Goal: Task Accomplishment & Management: Manage account settings

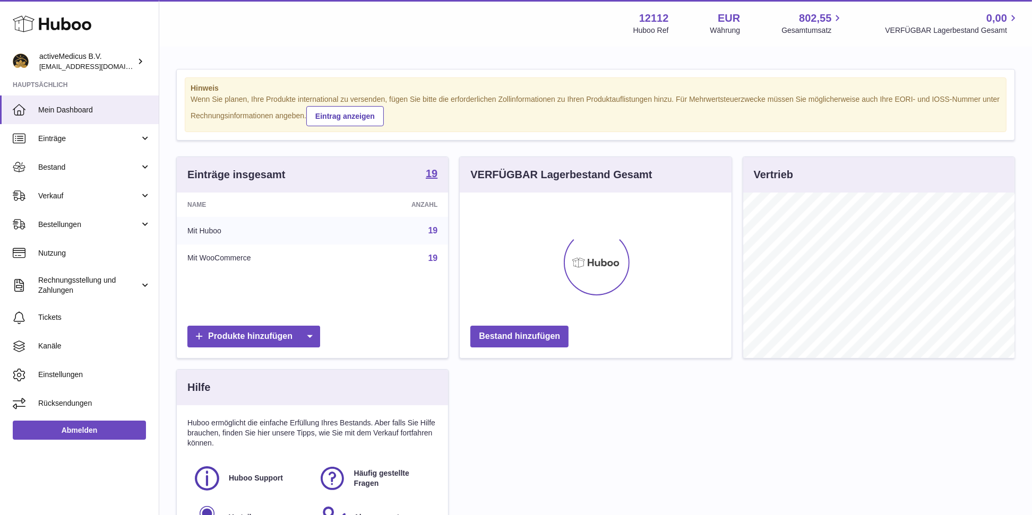
scroll to position [166, 272]
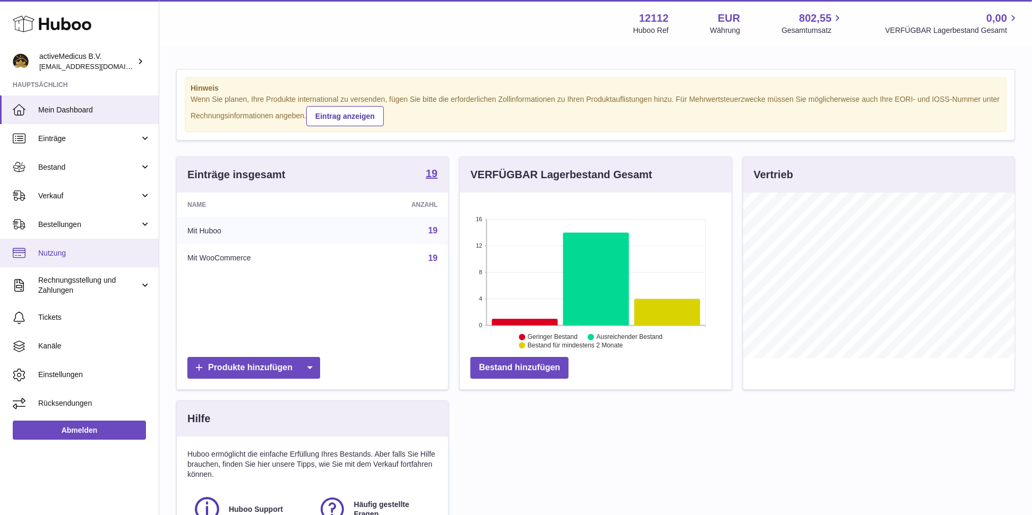
click at [76, 255] on span "Nutzung" at bounding box center [94, 253] width 112 height 10
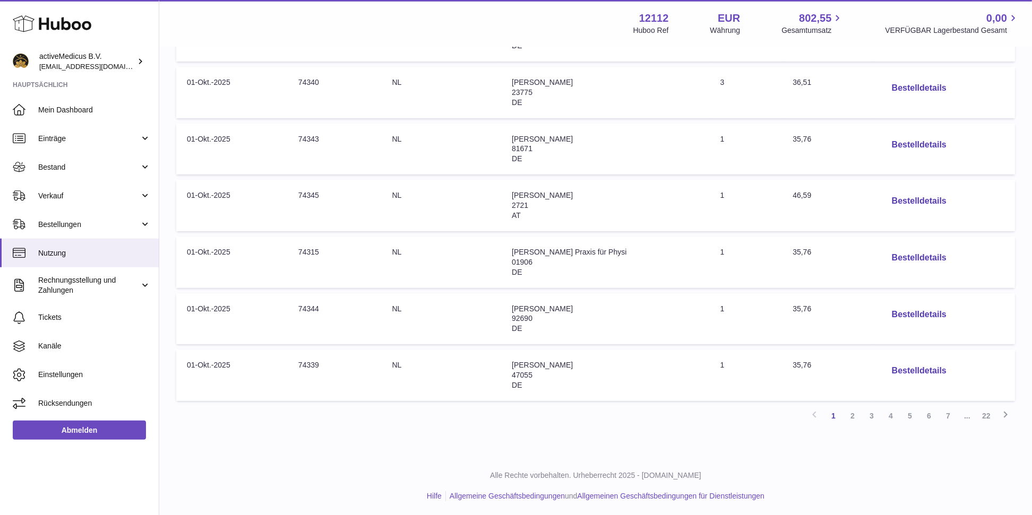
scroll to position [415, 0]
click at [927, 418] on link "6" at bounding box center [928, 414] width 19 height 19
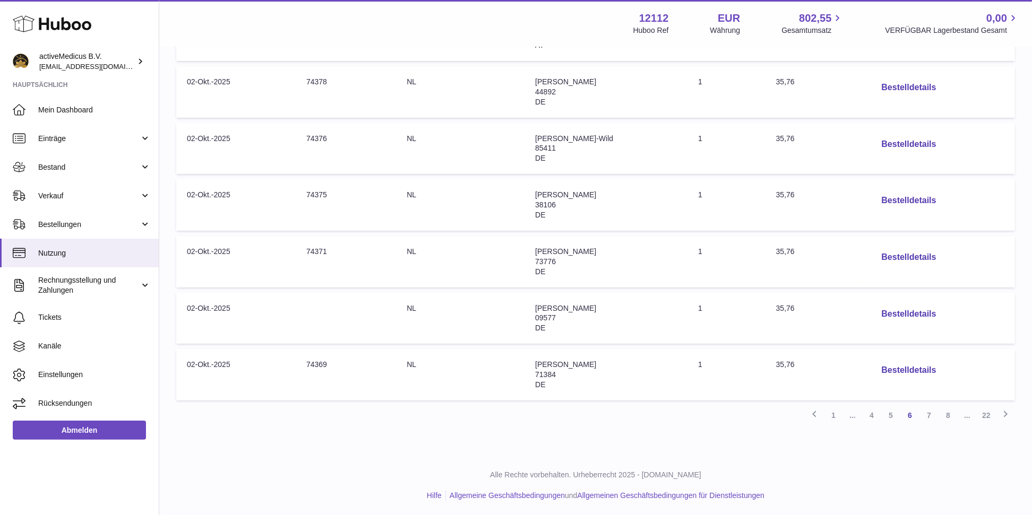
scroll to position [415, 0]
click at [949, 415] on link "8" at bounding box center [947, 414] width 19 height 19
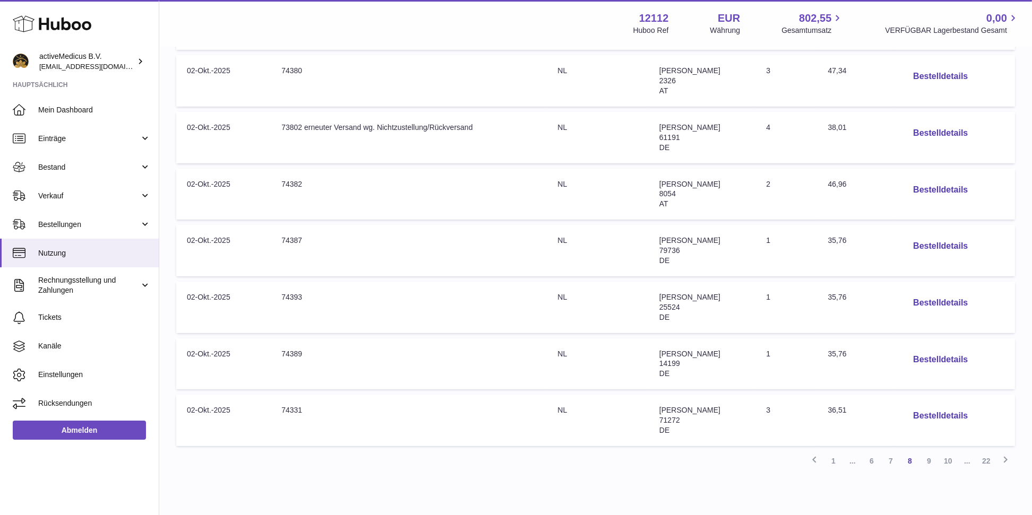
scroll to position [415, 0]
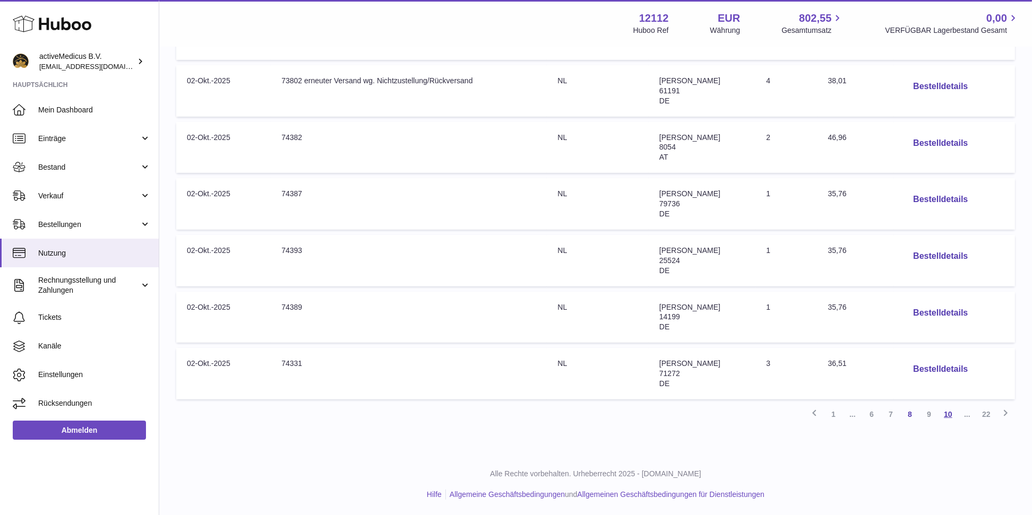
click at [946, 420] on link "10" at bounding box center [947, 414] width 19 height 19
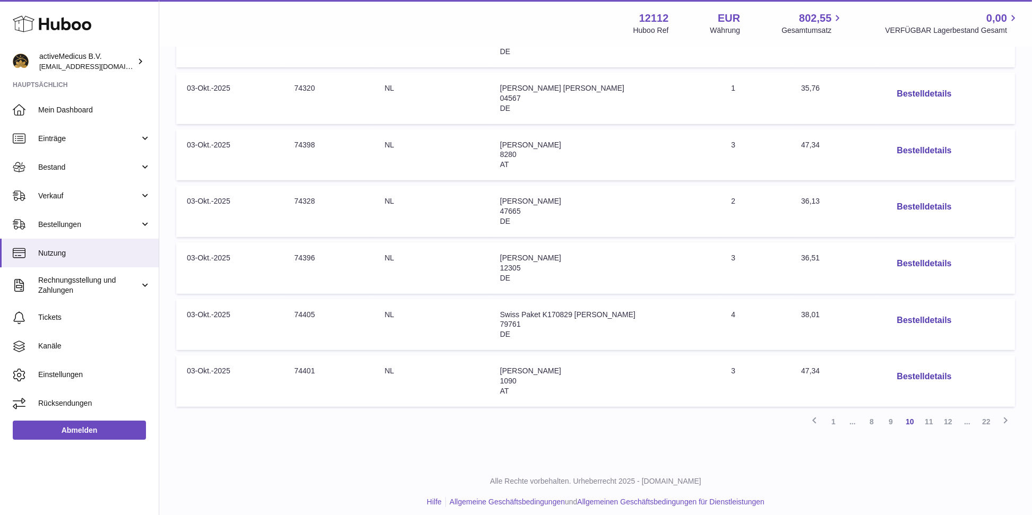
scroll to position [415, 0]
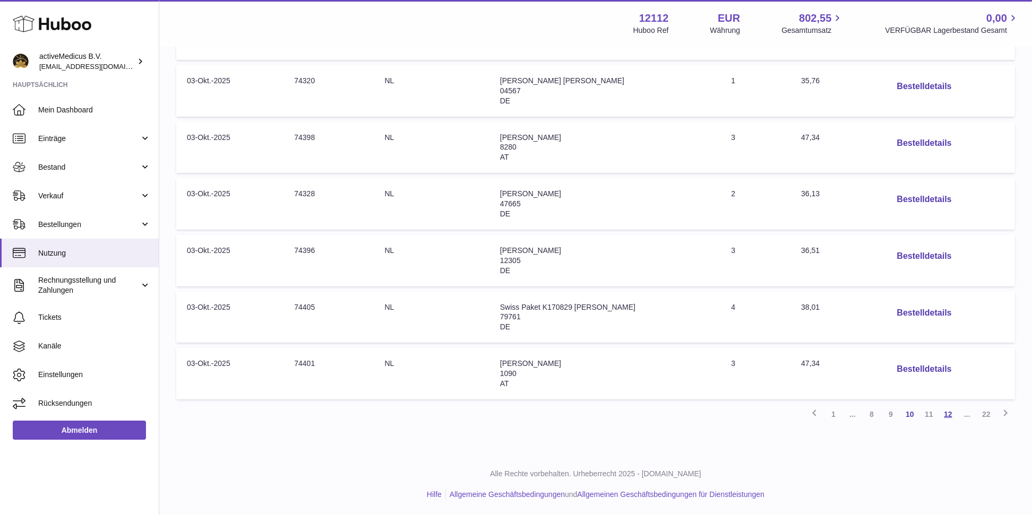
click at [947, 415] on link "12" at bounding box center [947, 414] width 19 height 19
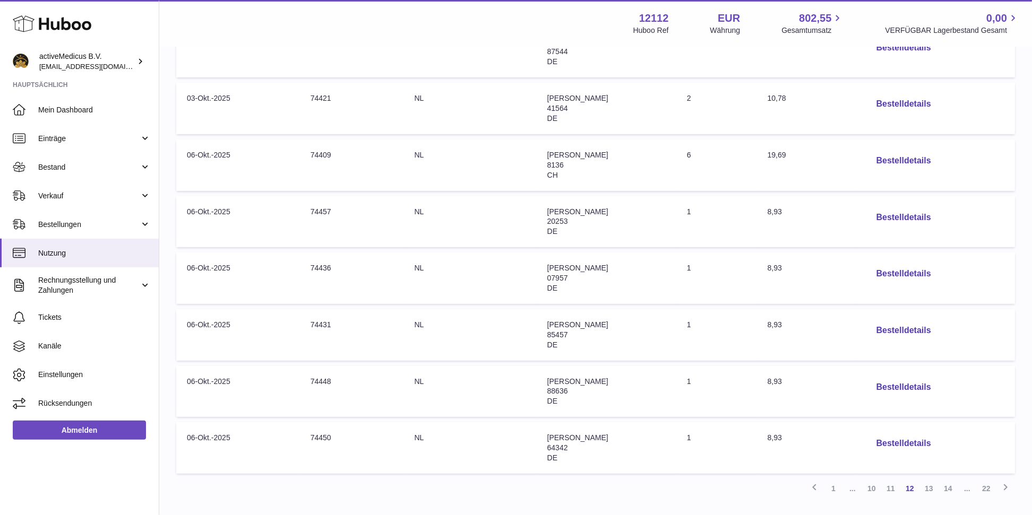
scroll to position [415, 0]
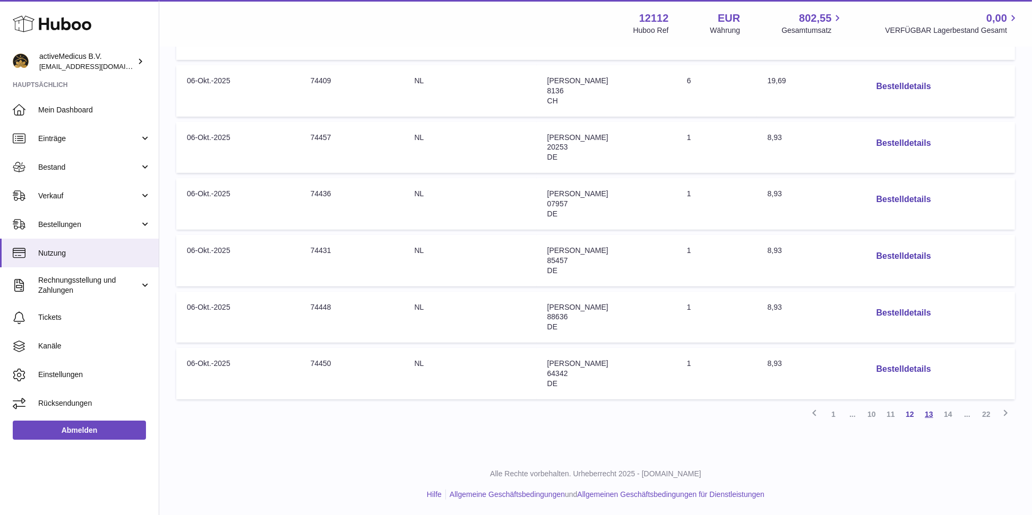
click at [930, 413] on link "13" at bounding box center [928, 414] width 19 height 19
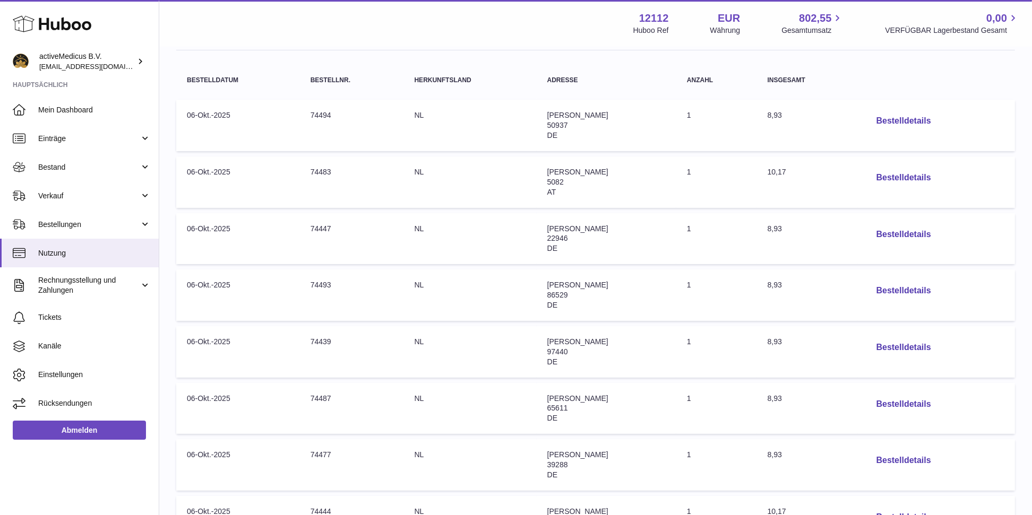
scroll to position [162, 0]
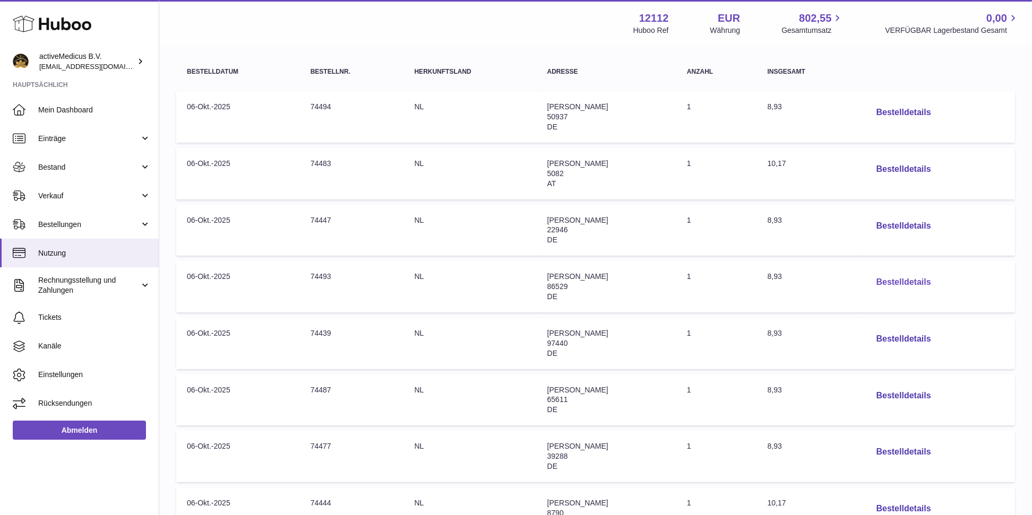
click at [927, 282] on button "Bestelldetails" at bounding box center [904, 283] width 72 height 22
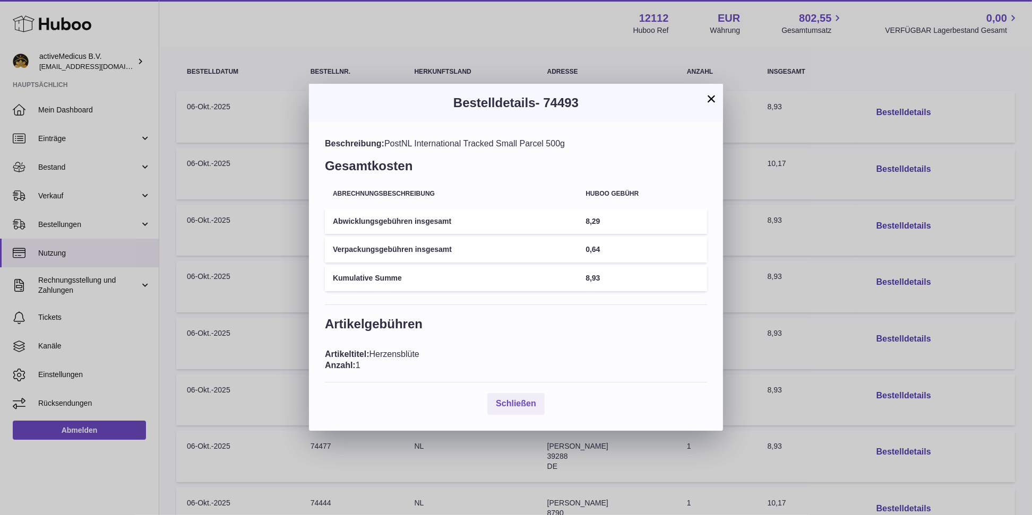
click at [711, 97] on button "×" at bounding box center [711, 98] width 13 height 13
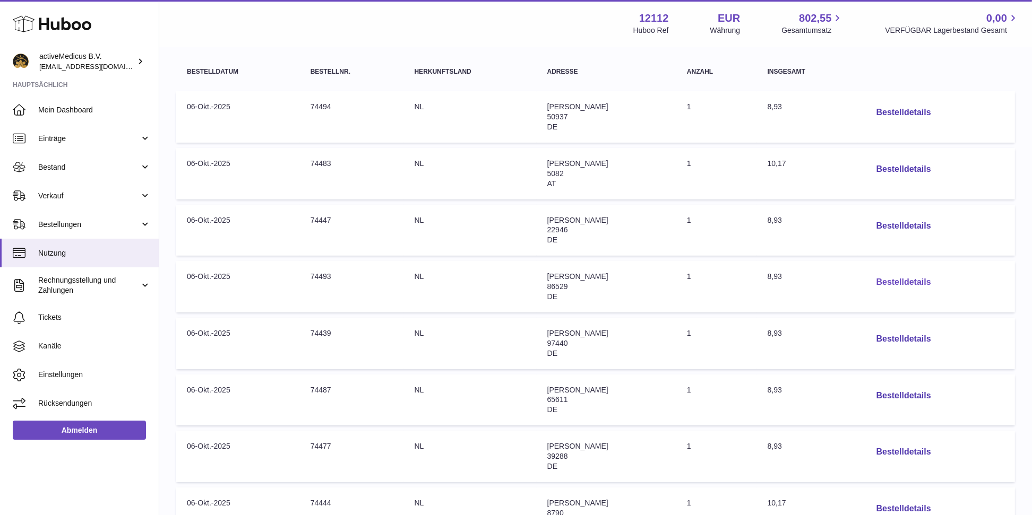
click at [921, 280] on button "Bestelldetails" at bounding box center [904, 283] width 72 height 22
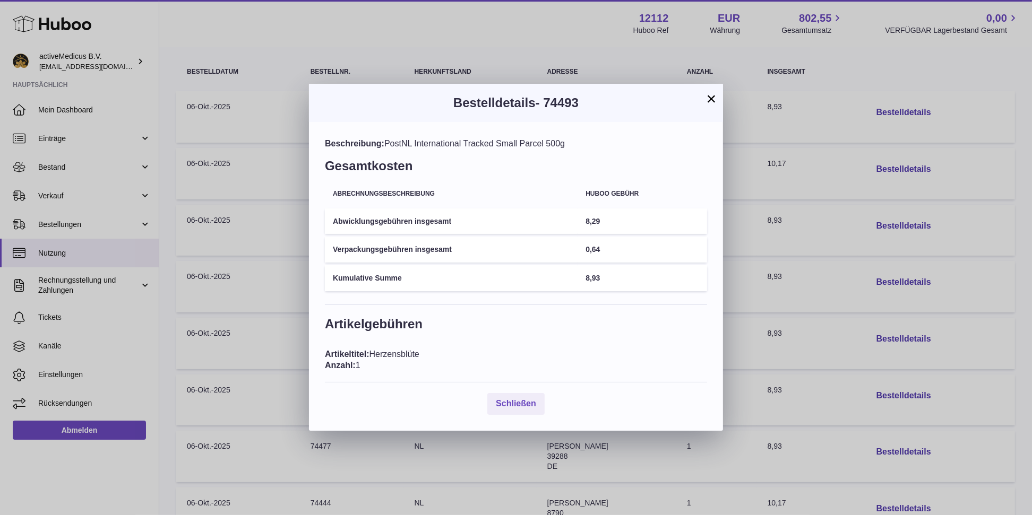
click at [709, 96] on button "×" at bounding box center [711, 98] width 13 height 13
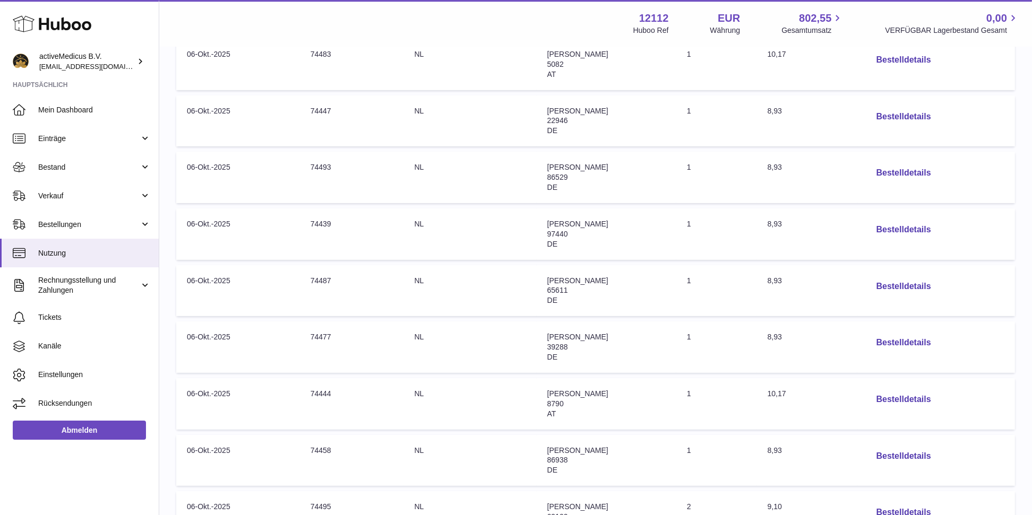
scroll to position [415, 0]
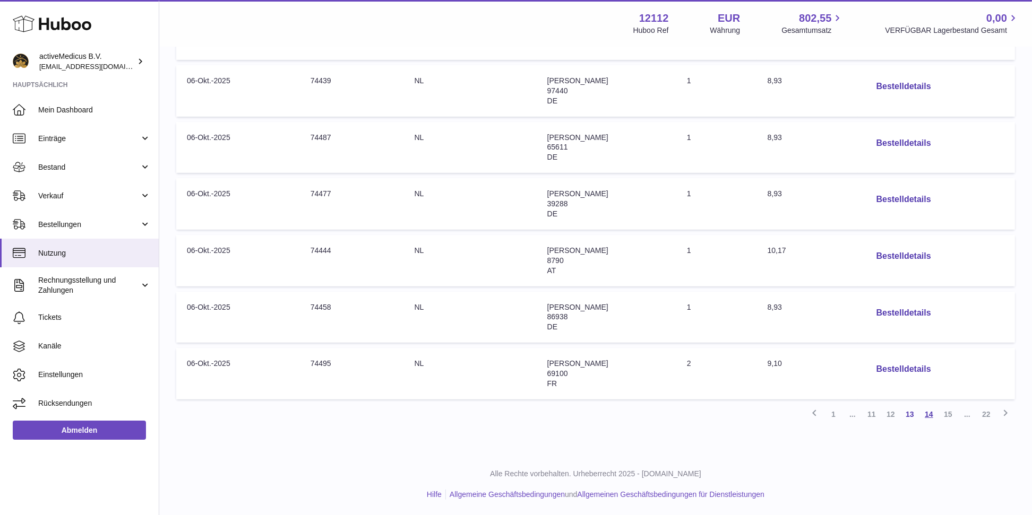
click at [928, 414] on link "14" at bounding box center [928, 414] width 19 height 19
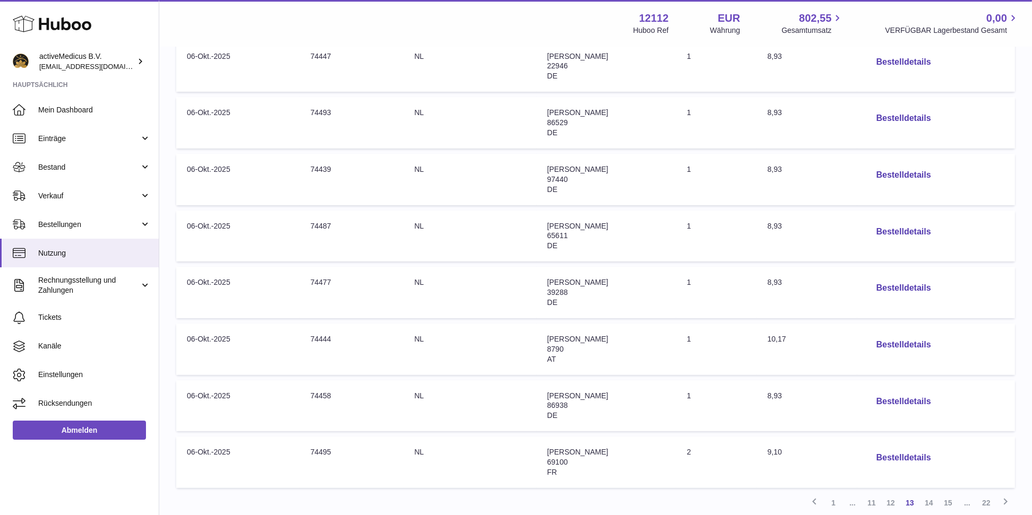
scroll to position [393, 0]
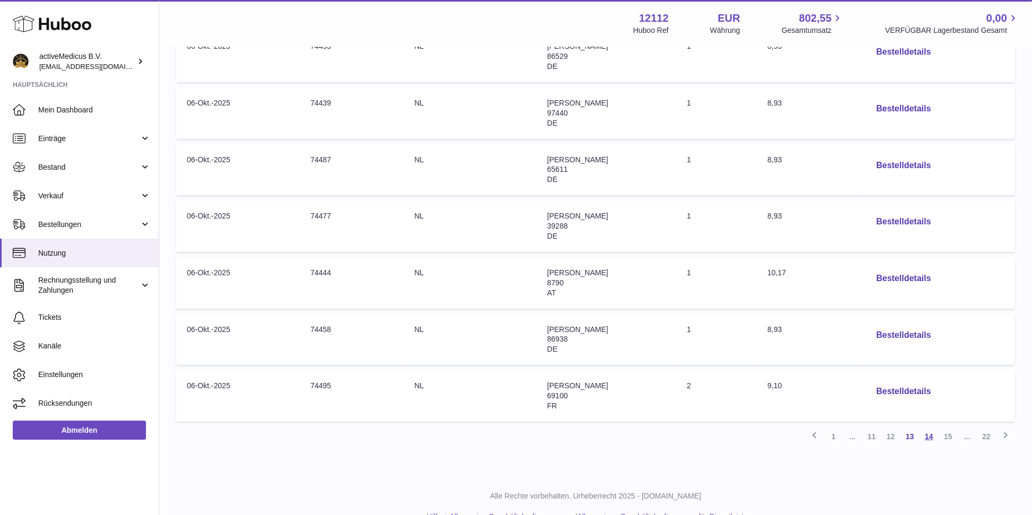
click at [931, 436] on link "14" at bounding box center [928, 436] width 19 height 19
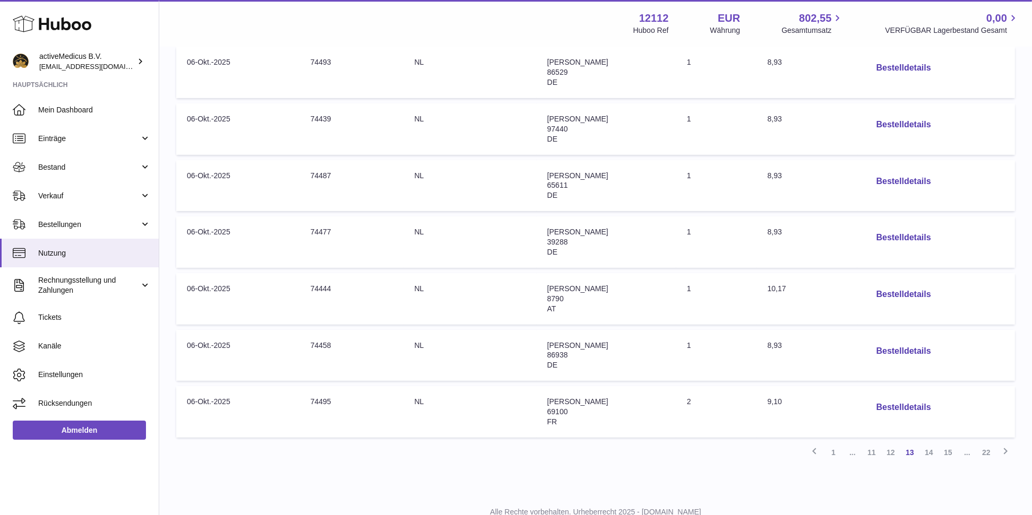
scroll to position [415, 0]
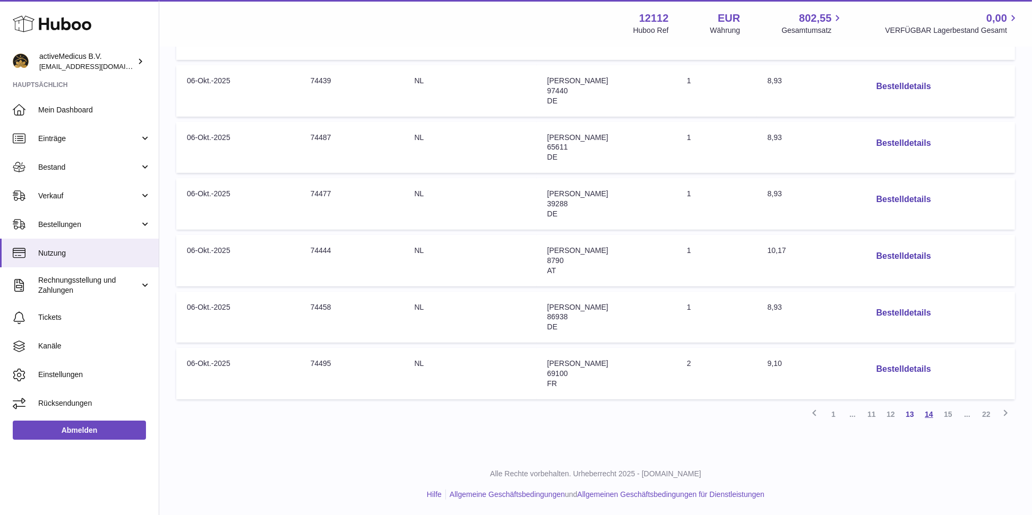
click at [926, 412] on link "14" at bounding box center [928, 414] width 19 height 19
click at [946, 413] on link "15" at bounding box center [947, 414] width 19 height 19
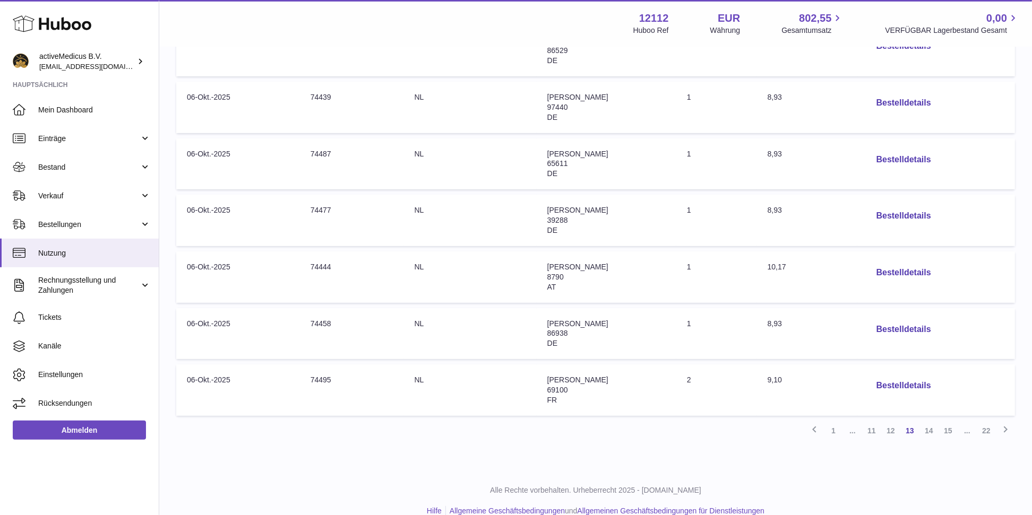
scroll to position [415, 0]
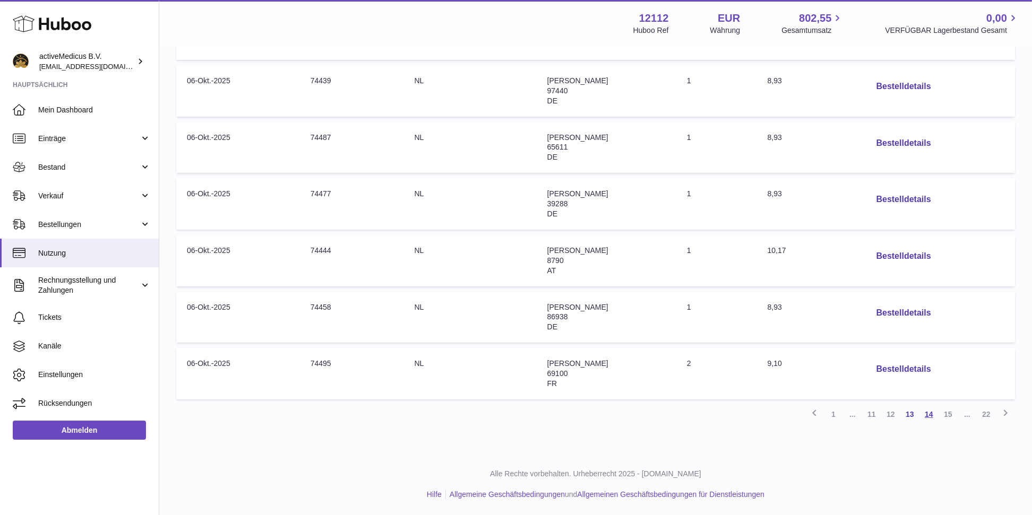
click at [928, 415] on link "14" at bounding box center [928, 414] width 19 height 19
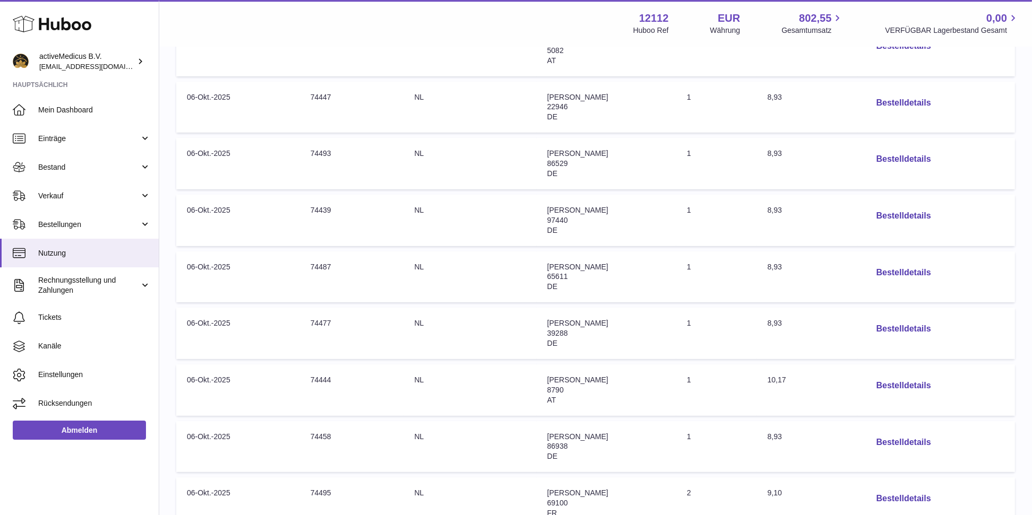
scroll to position [415, 0]
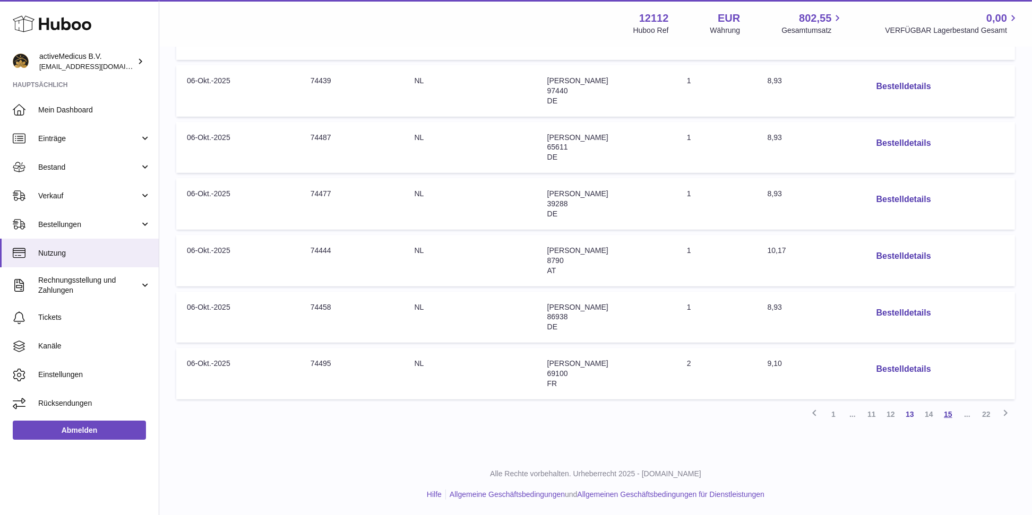
click at [949, 414] on link "15" at bounding box center [947, 414] width 19 height 19
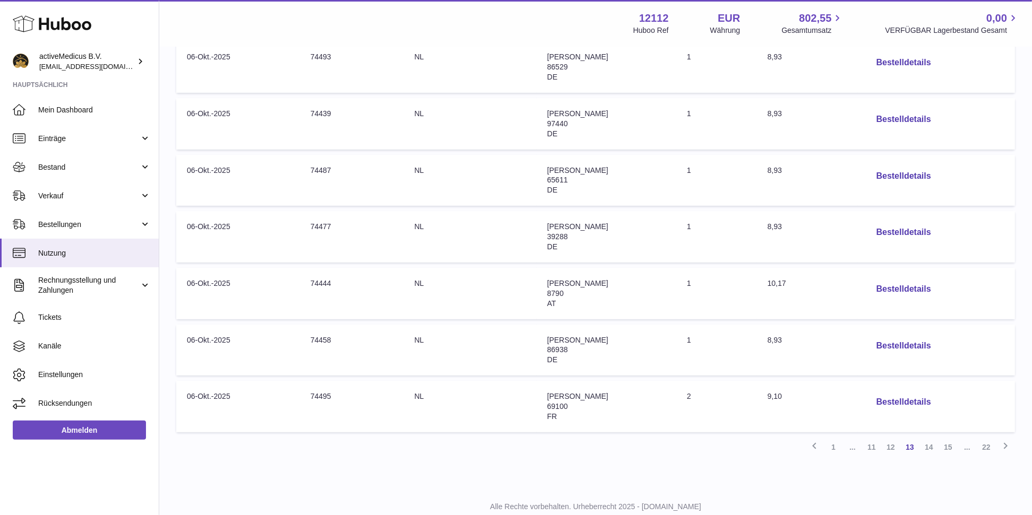
scroll to position [415, 0]
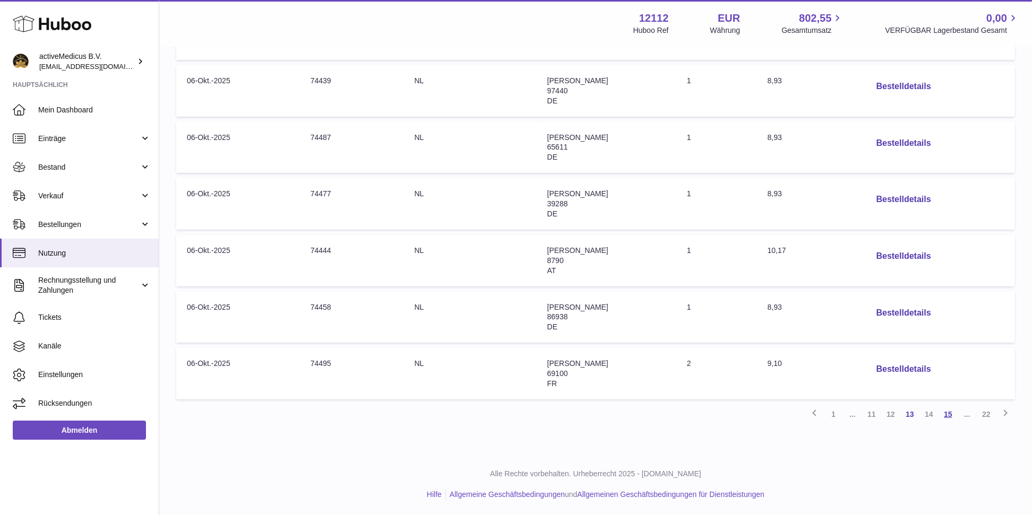
click at [956, 416] on link "15" at bounding box center [947, 414] width 19 height 19
click at [945, 415] on link "15" at bounding box center [947, 414] width 19 height 19
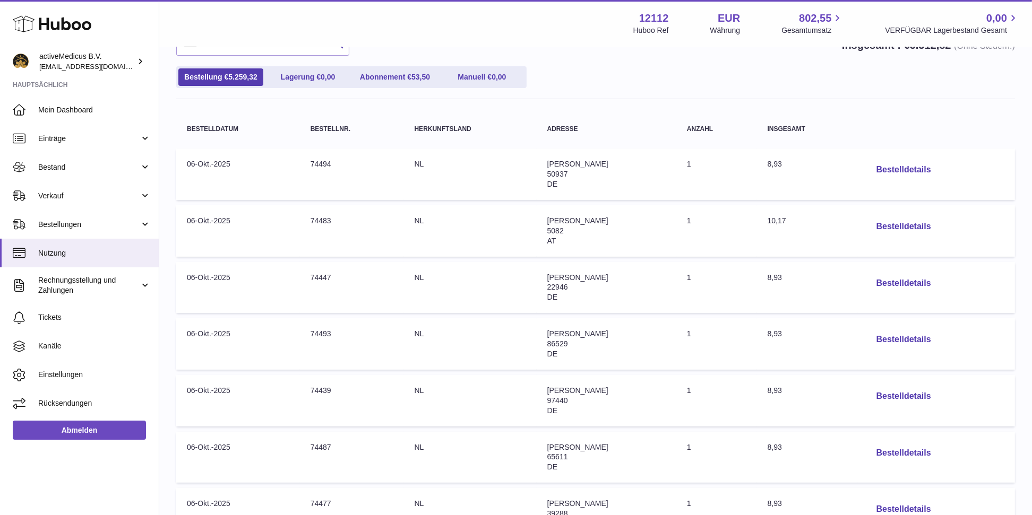
scroll to position [393, 0]
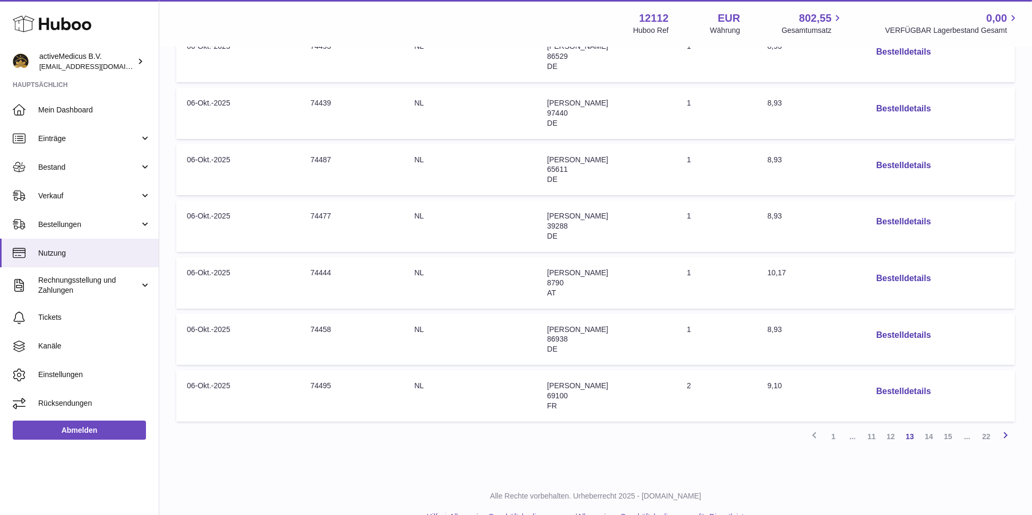
click at [1006, 438] on icon at bounding box center [1005, 435] width 13 height 13
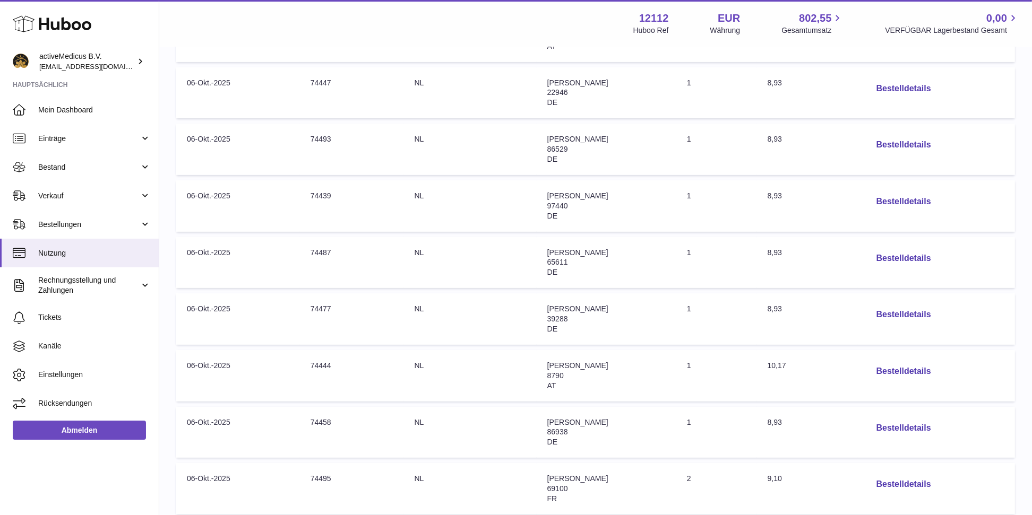
scroll to position [415, 0]
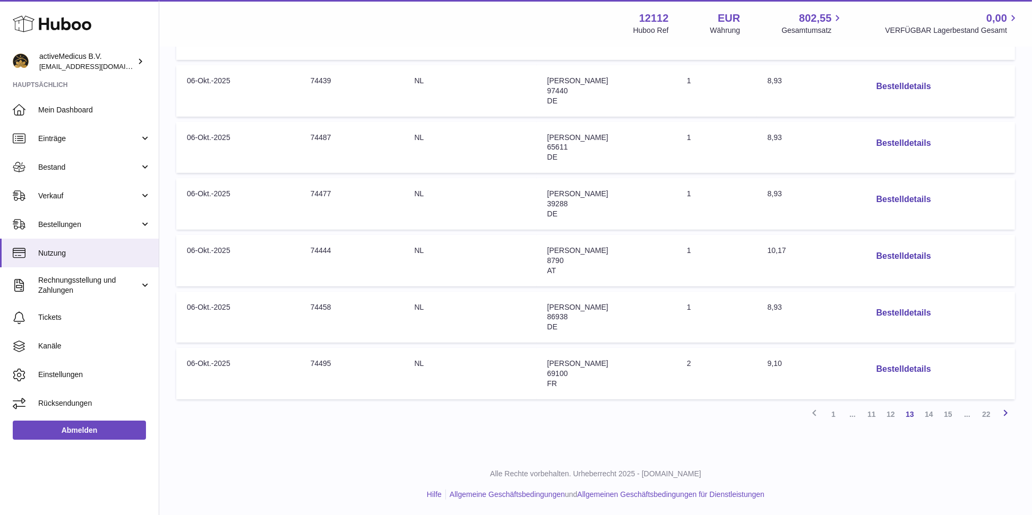
click at [1004, 414] on icon at bounding box center [1005, 412] width 13 height 13
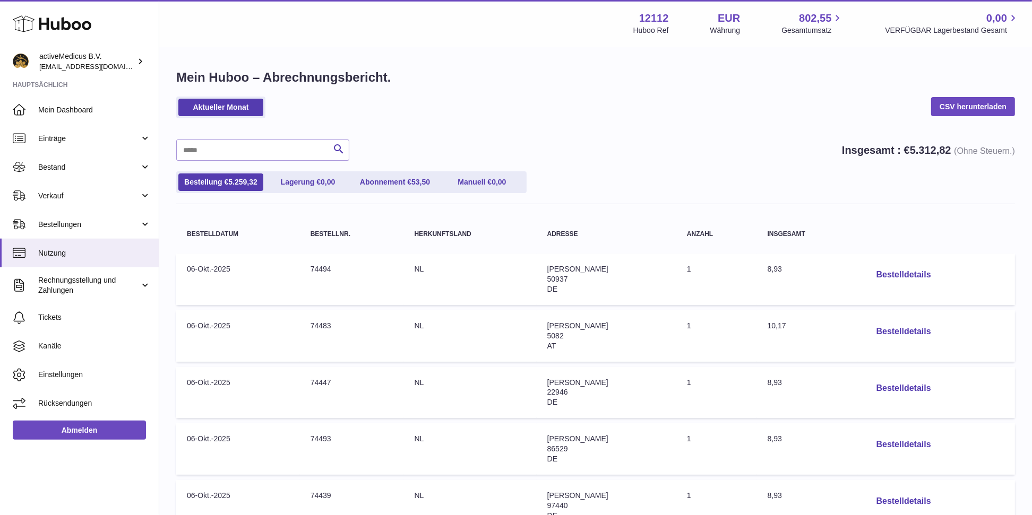
scroll to position [0, 0]
click at [971, 110] on link "CSV herunterladen" at bounding box center [973, 106] width 84 height 19
click at [96, 258] on link "Nutzung" at bounding box center [79, 253] width 159 height 29
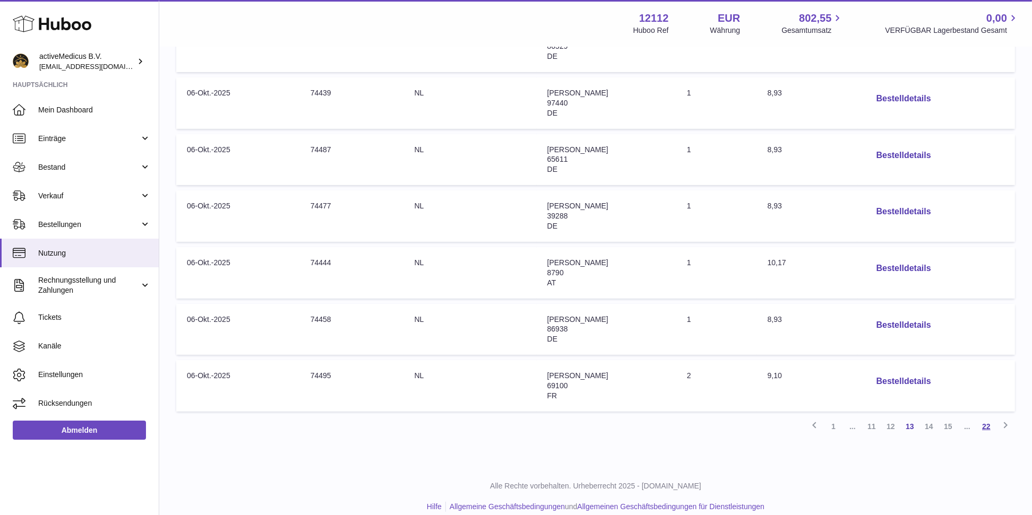
click at [986, 425] on link "22" at bounding box center [985, 426] width 19 height 19
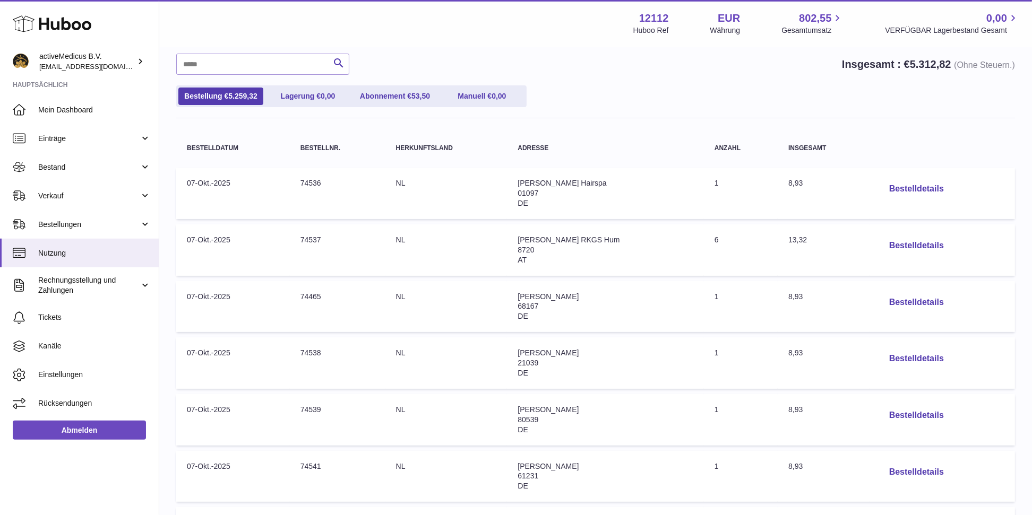
scroll to position [105, 0]
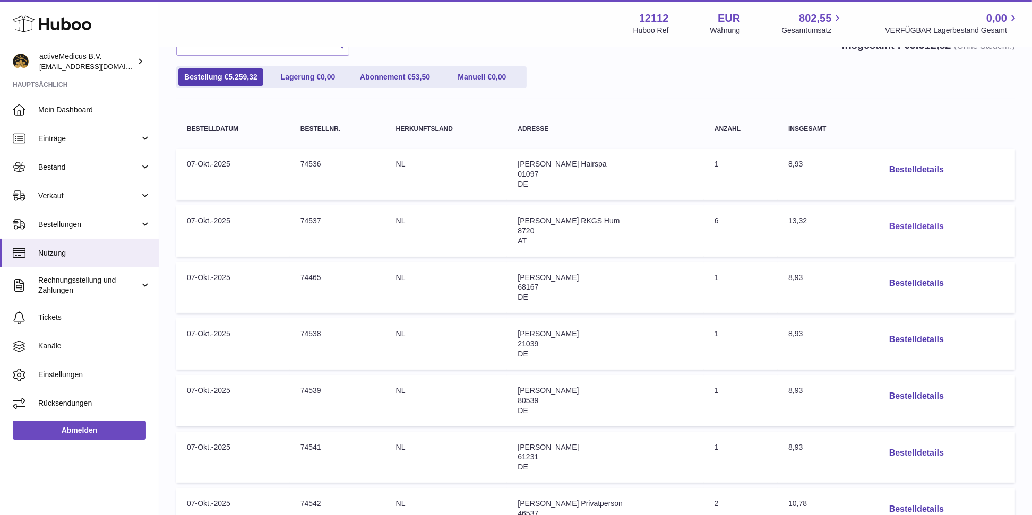
click at [937, 223] on button "Bestelldetails" at bounding box center [916, 227] width 72 height 22
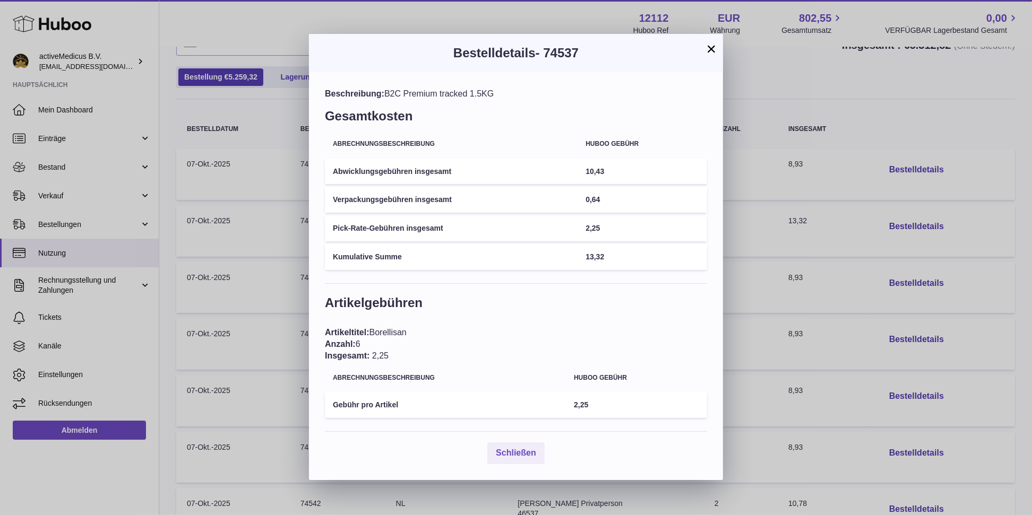
click at [714, 46] on button "×" at bounding box center [711, 48] width 13 height 13
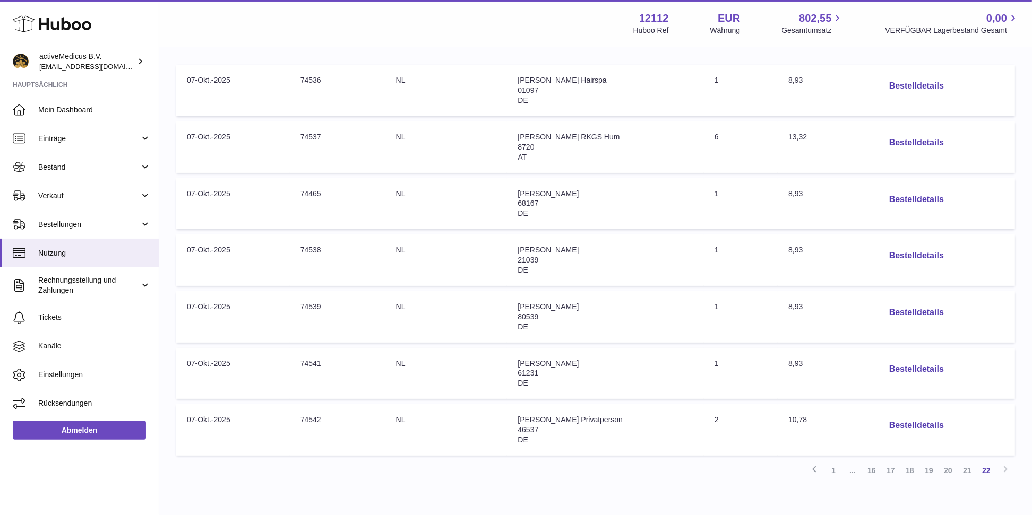
scroll to position [220, 0]
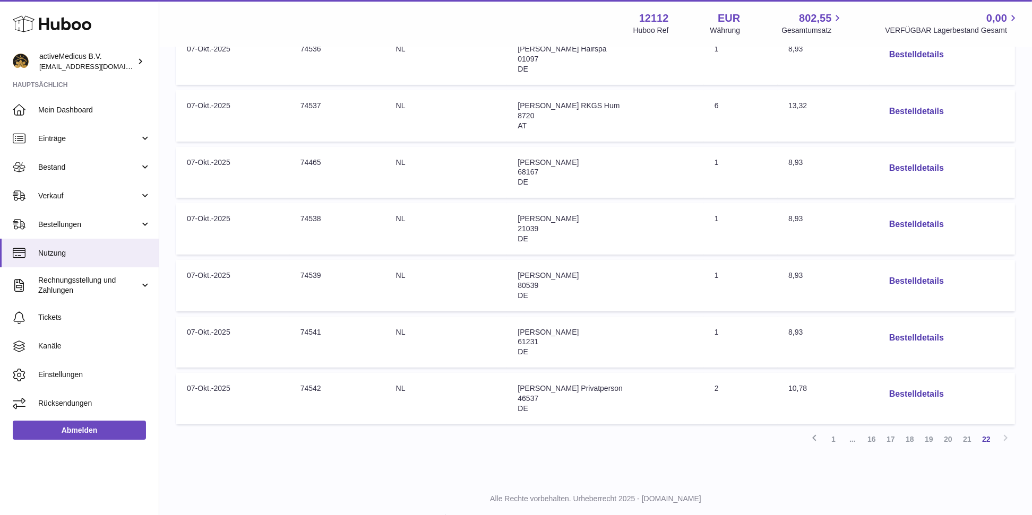
click at [775, 372] on table "Bestelldatum Bestellnr. Herkunftsland Adresse Anzahl Insgesamt Bestelldatum: 07…" at bounding box center [595, 212] width 838 height 435
click at [926, 395] on button "Bestelldetails" at bounding box center [916, 395] width 72 height 22
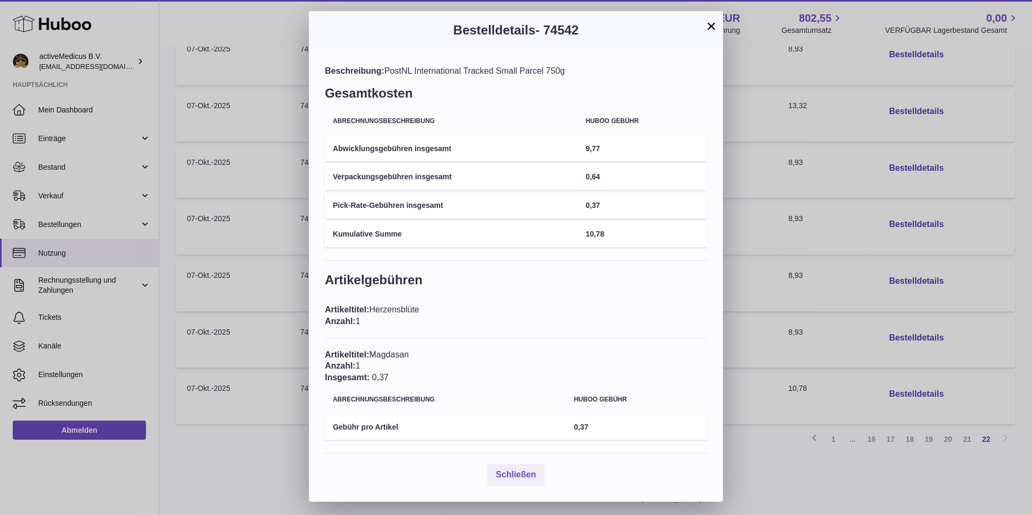
click at [716, 27] on button "×" at bounding box center [711, 26] width 13 height 13
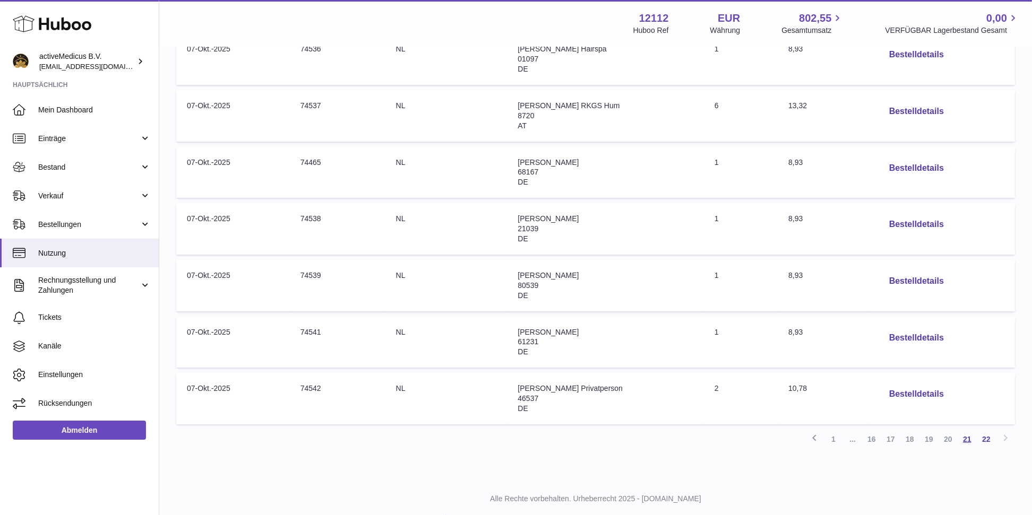
click at [968, 439] on link "21" at bounding box center [966, 439] width 19 height 19
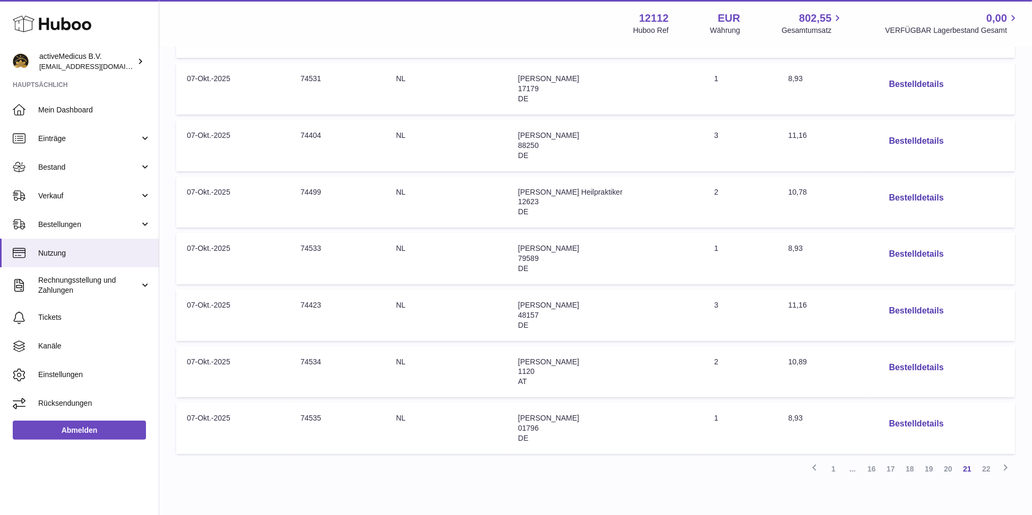
scroll to position [415, 0]
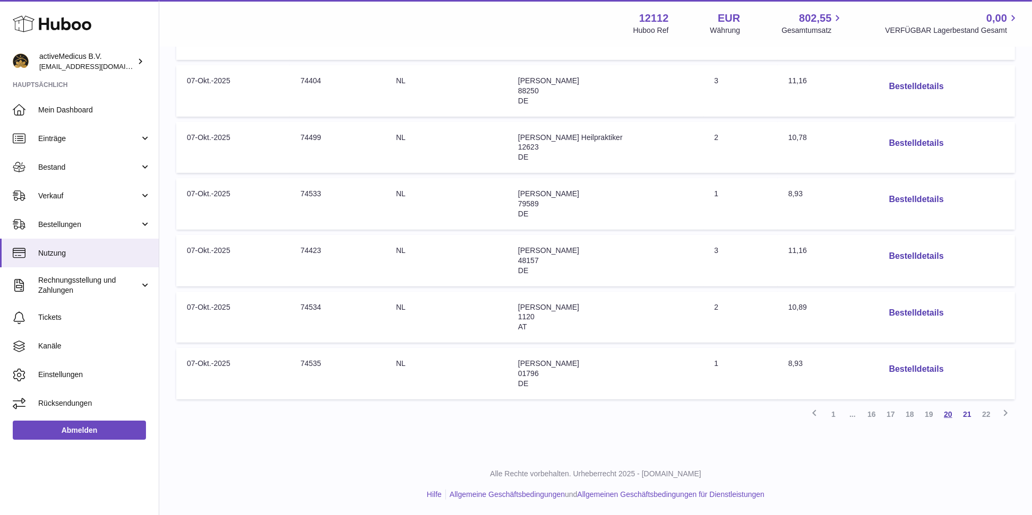
click at [951, 415] on link "20" at bounding box center [947, 414] width 19 height 19
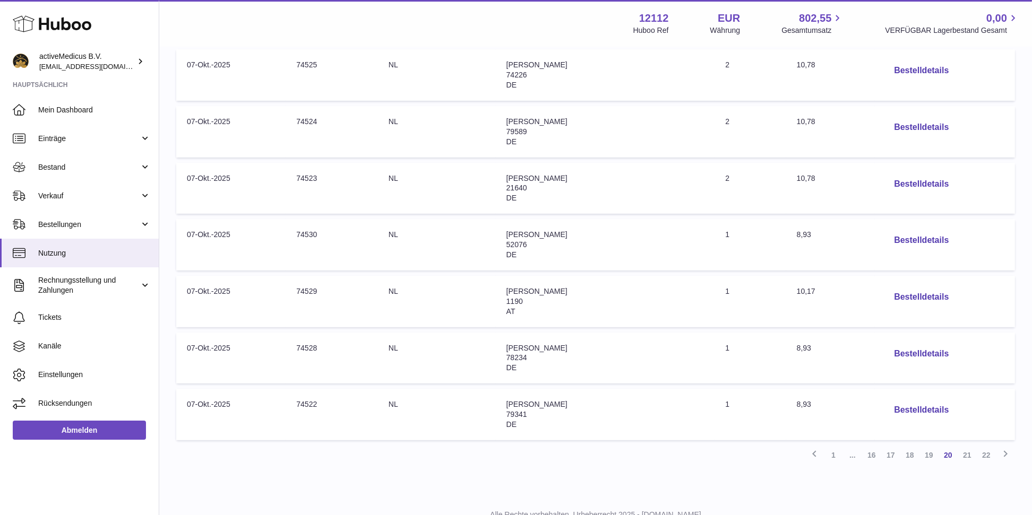
scroll to position [393, 0]
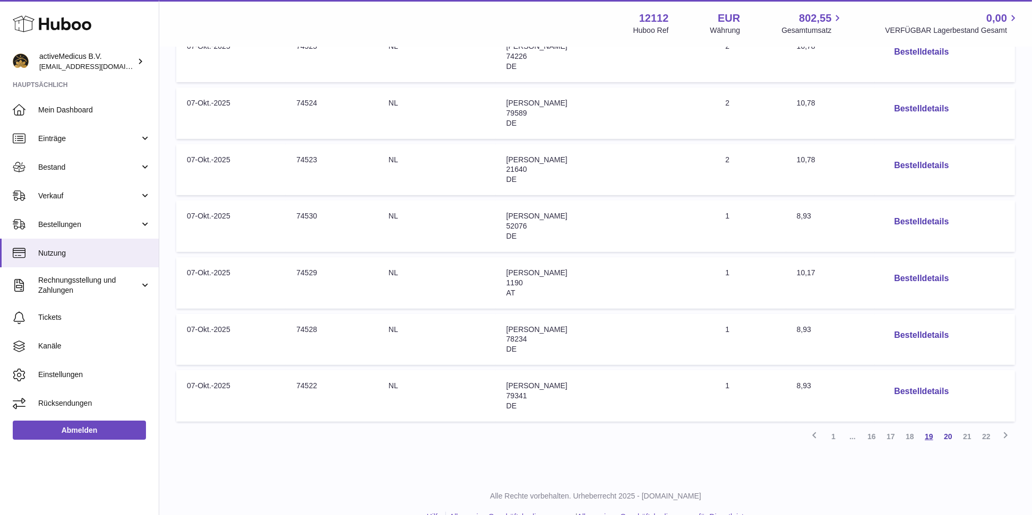
click at [932, 435] on link "19" at bounding box center [928, 436] width 19 height 19
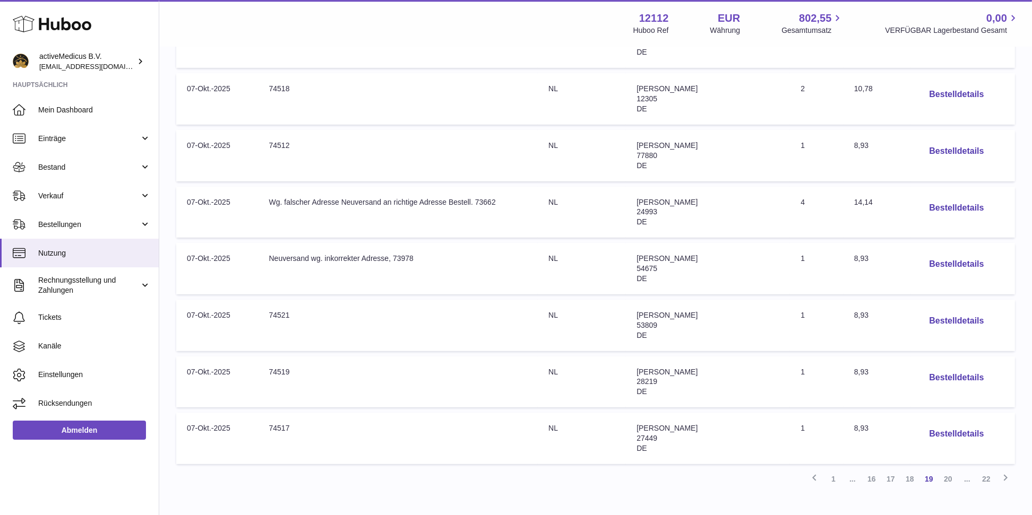
scroll to position [415, 0]
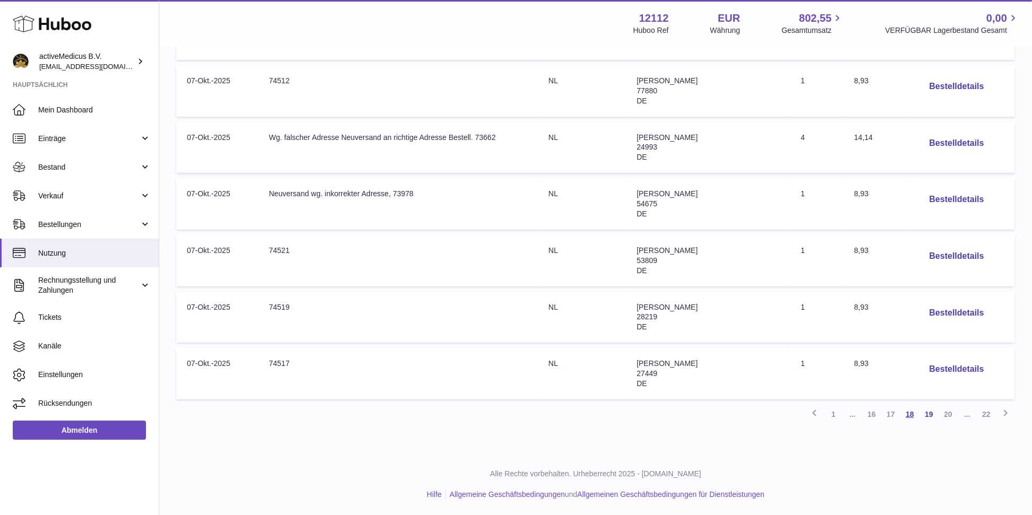
click at [911, 417] on link "18" at bounding box center [909, 414] width 19 height 19
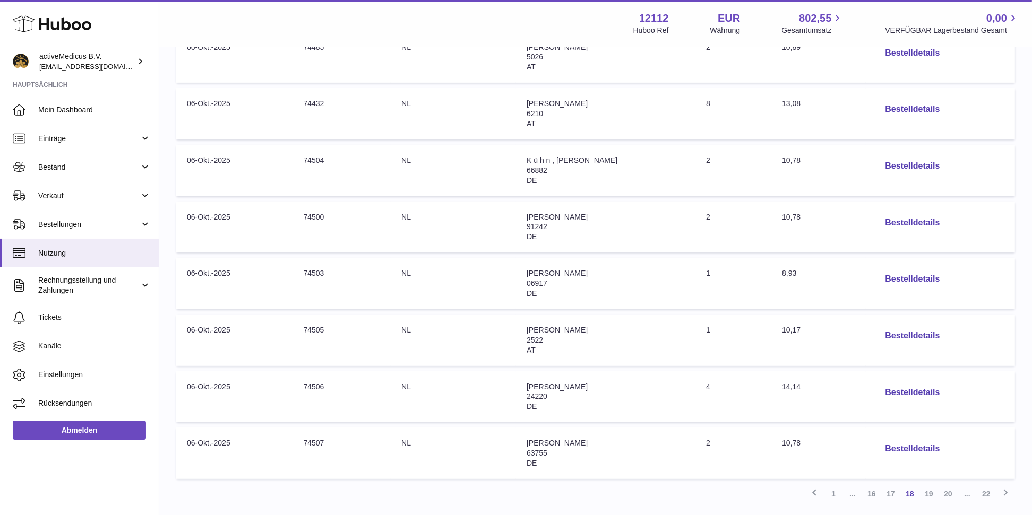
scroll to position [393, 0]
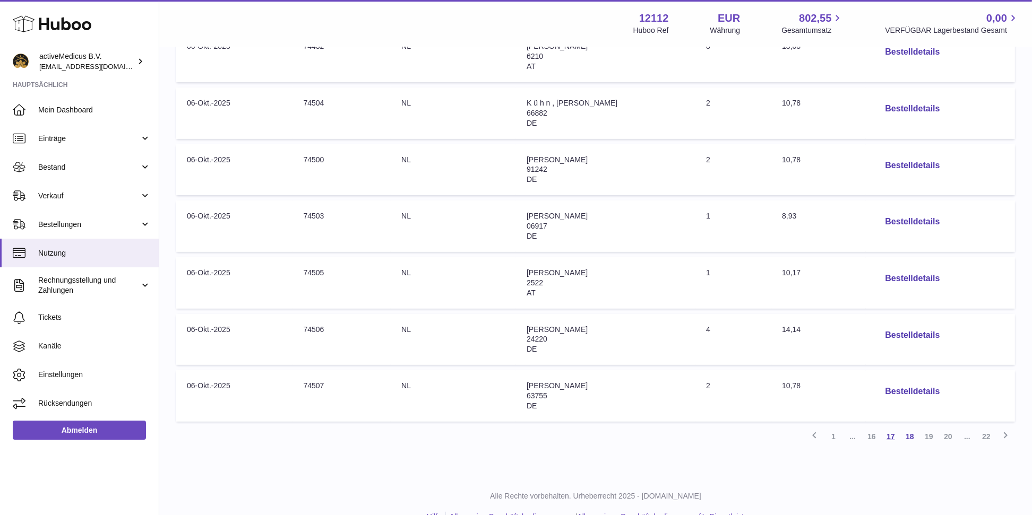
click at [891, 435] on link "17" at bounding box center [890, 436] width 19 height 19
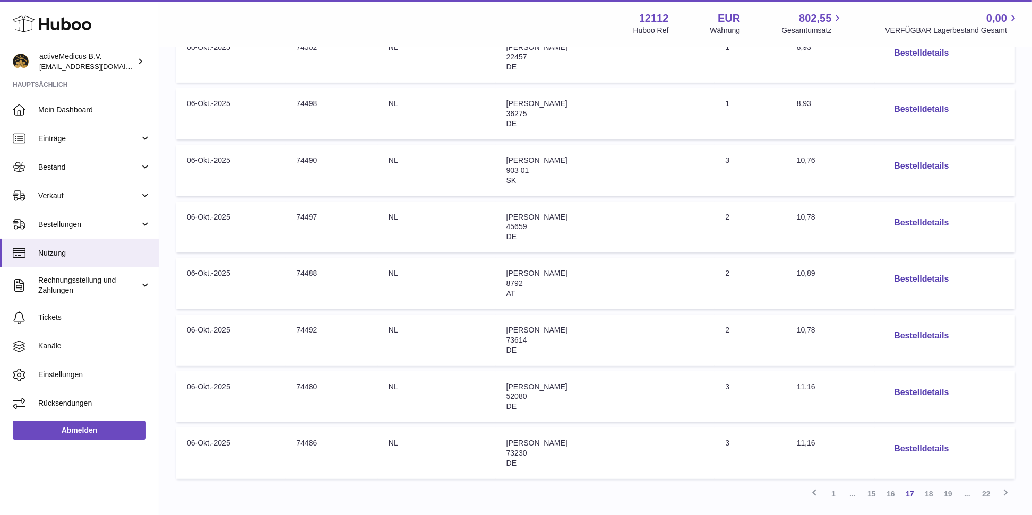
scroll to position [393, 0]
click at [892, 435] on link "16" at bounding box center [890, 436] width 19 height 19
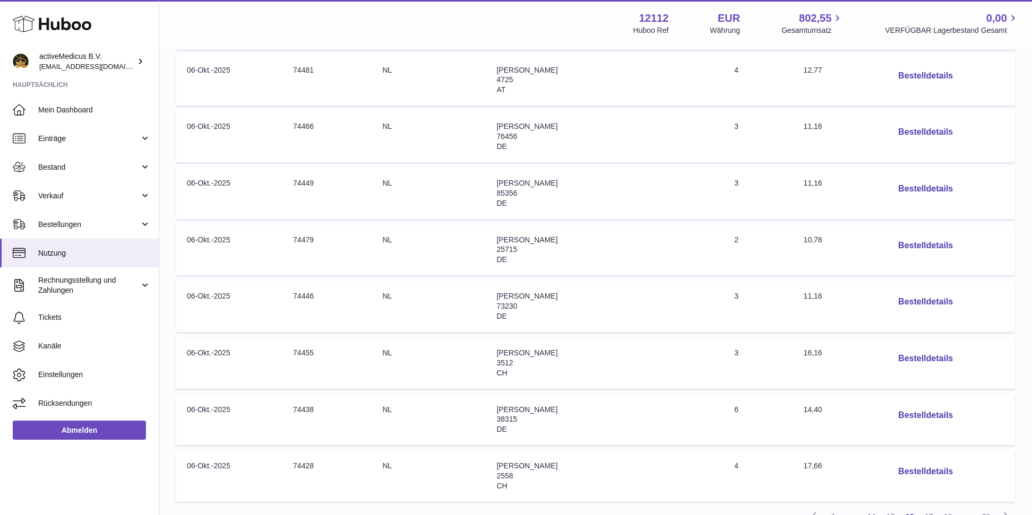
scroll to position [335, 0]
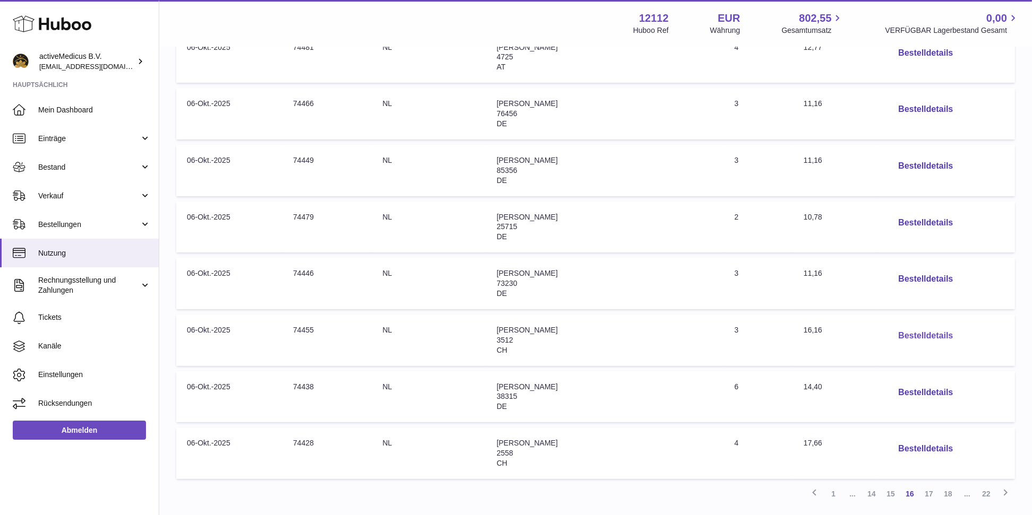
click at [901, 334] on button "Bestelldetails" at bounding box center [925, 336] width 72 height 22
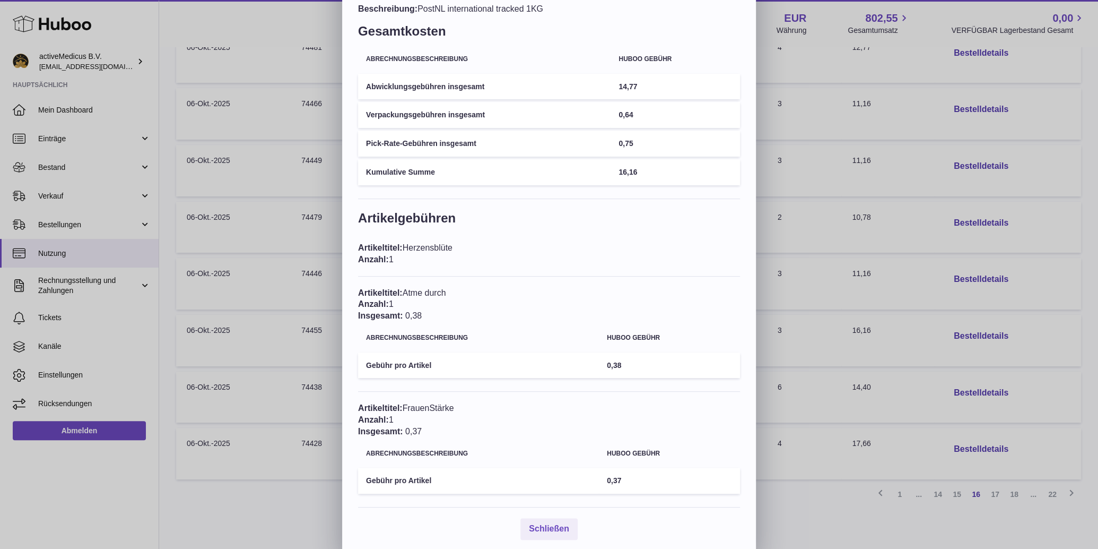
scroll to position [2, 0]
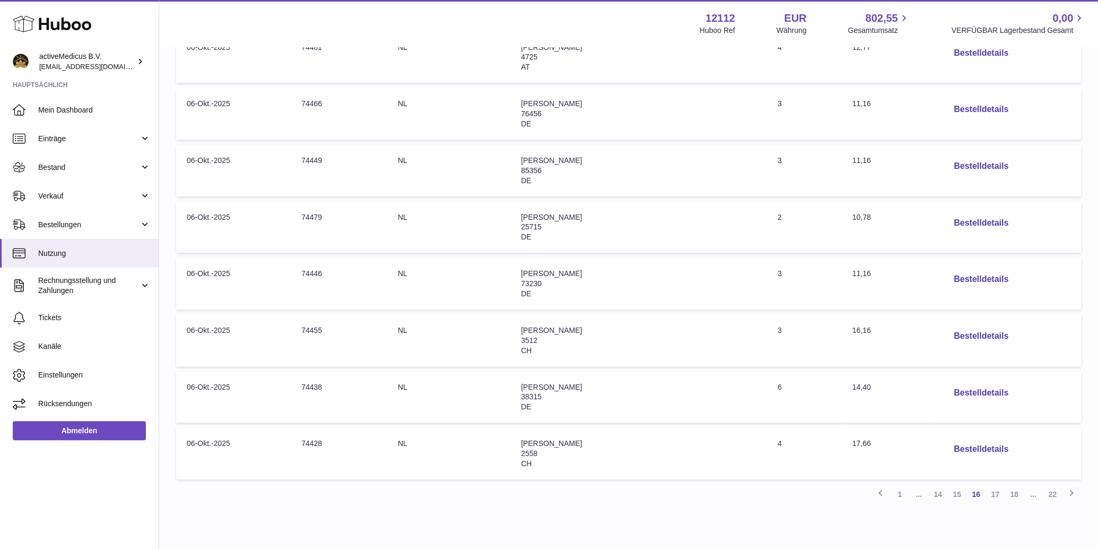
click at [870, 48] on div at bounding box center [549, 274] width 1098 height 549
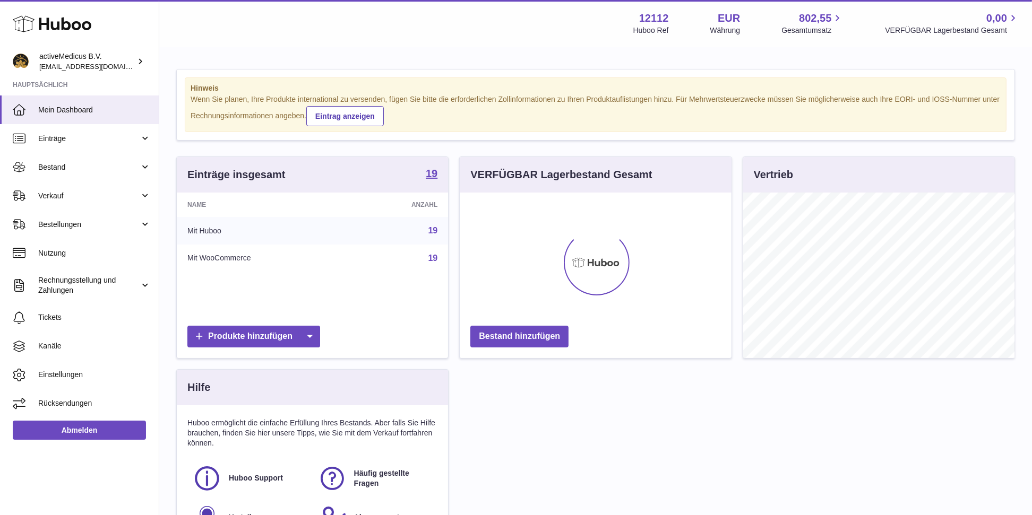
scroll to position [166, 272]
